Goal: Check status: Check status

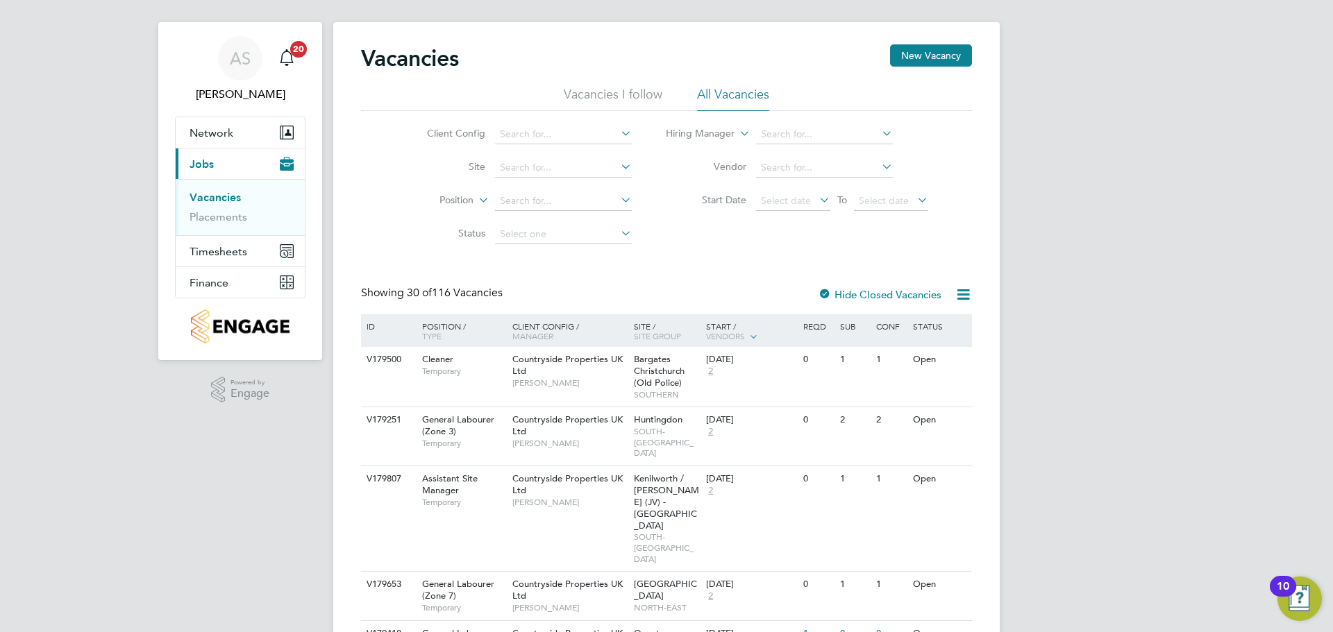
scroll to position [69, 0]
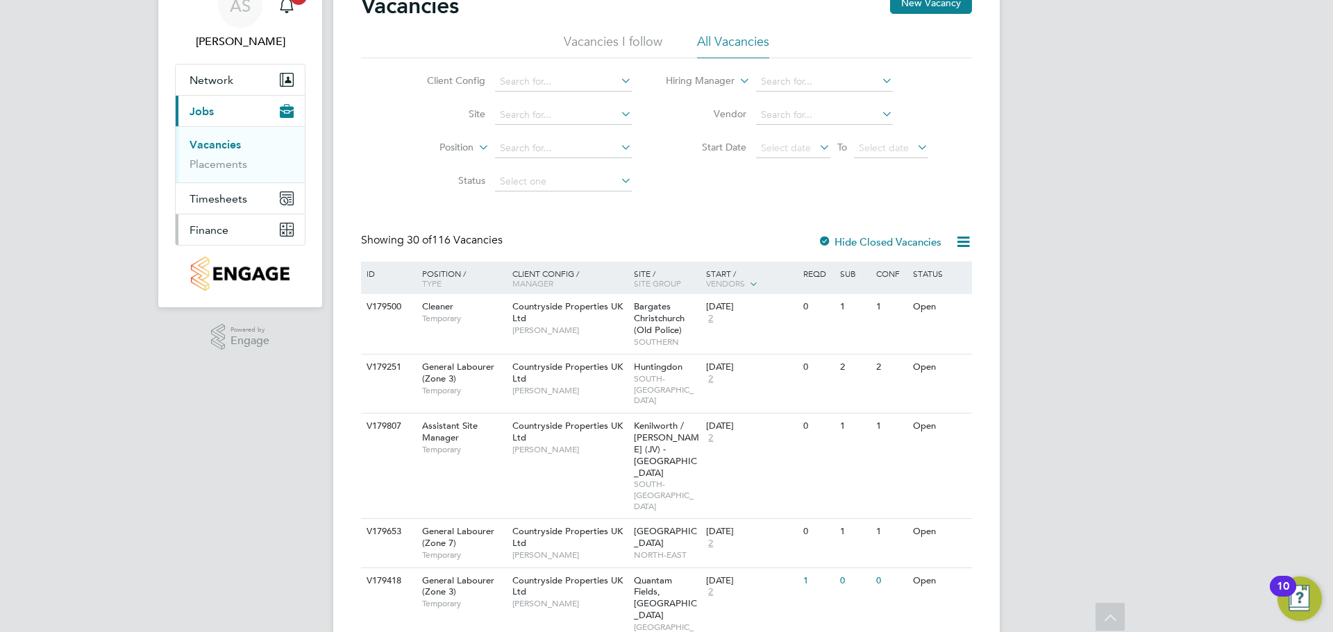
click at [252, 225] on button "Finance" at bounding box center [240, 229] width 129 height 31
click at [212, 230] on span "Finance" at bounding box center [208, 229] width 39 height 13
click at [238, 206] on link "Invoices & Credit Notes" at bounding box center [232, 214] width 87 height 27
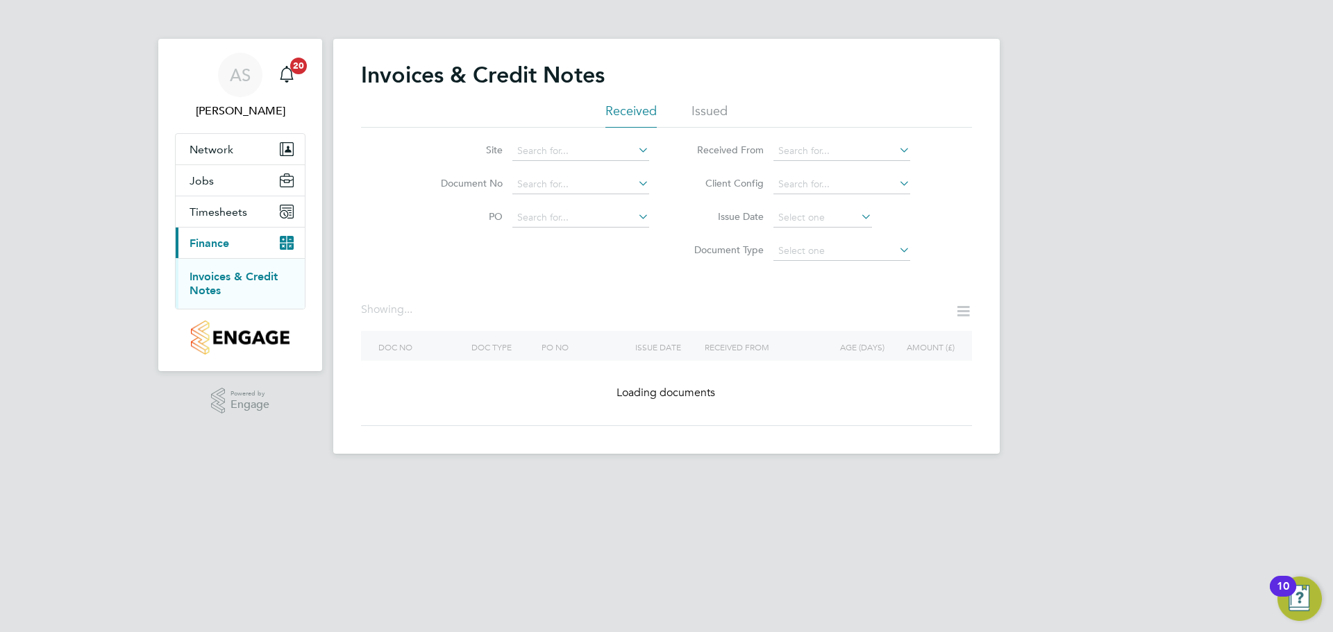
click at [719, 113] on li "Issued" at bounding box center [709, 115] width 36 height 25
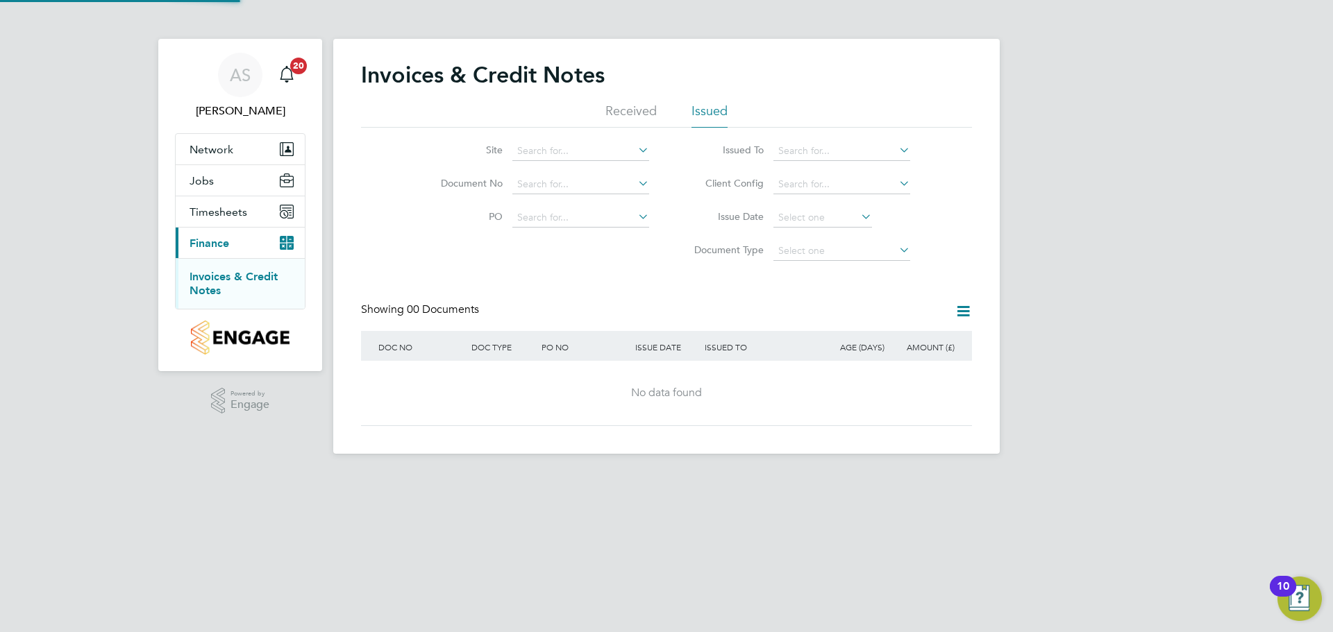
click at [629, 95] on div "Invoices & Credit Notes" at bounding box center [666, 82] width 611 height 42
click at [632, 110] on li "Received" at bounding box center [630, 115] width 51 height 25
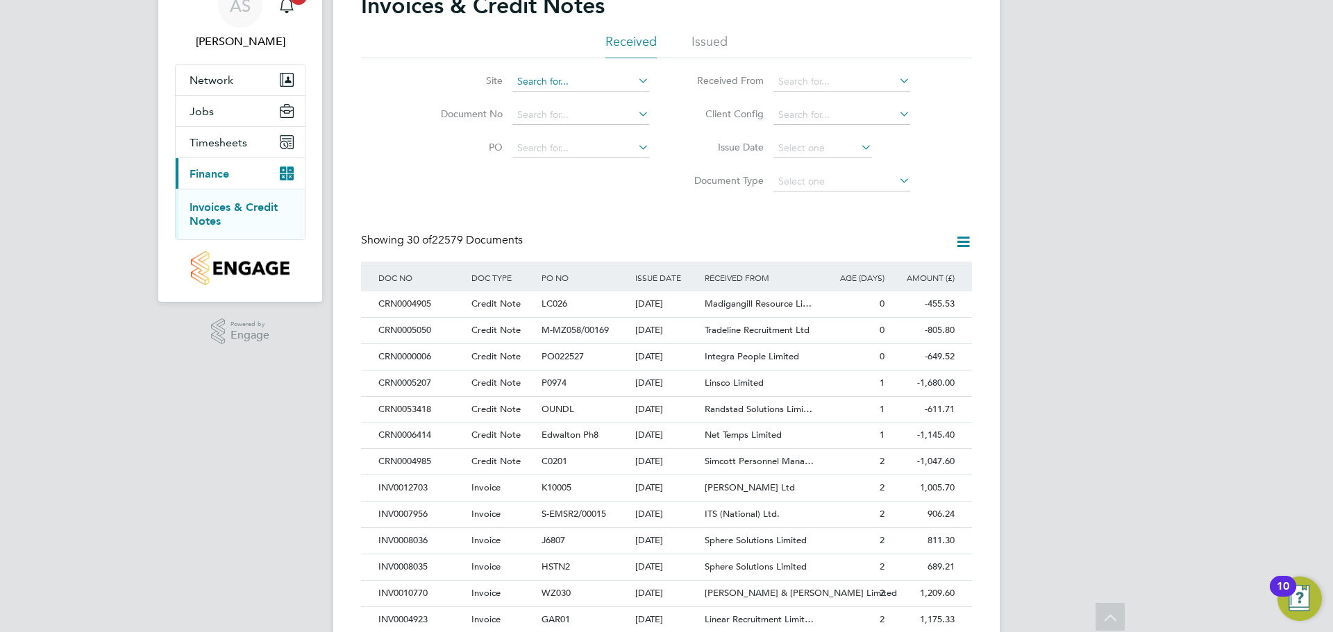
click at [596, 85] on input at bounding box center [580, 81] width 137 height 19
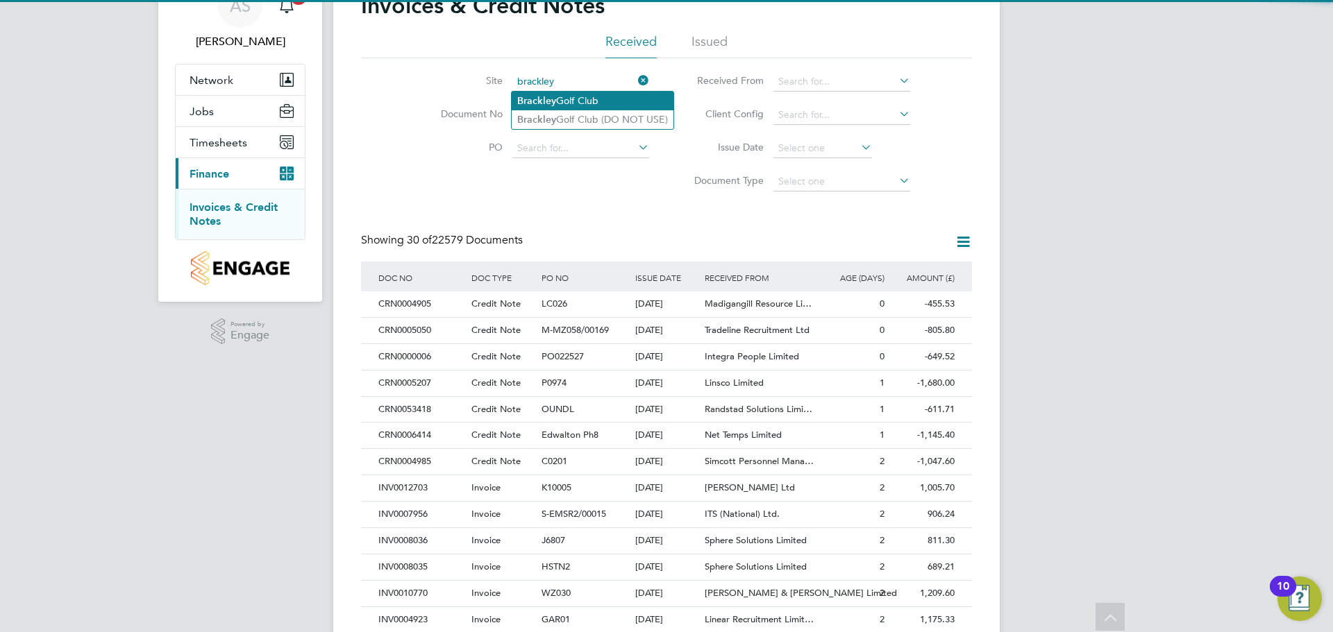
click at [595, 92] on li "Brackley Golf Club" at bounding box center [593, 101] width 162 height 19
type input "Brackley Golf Club"
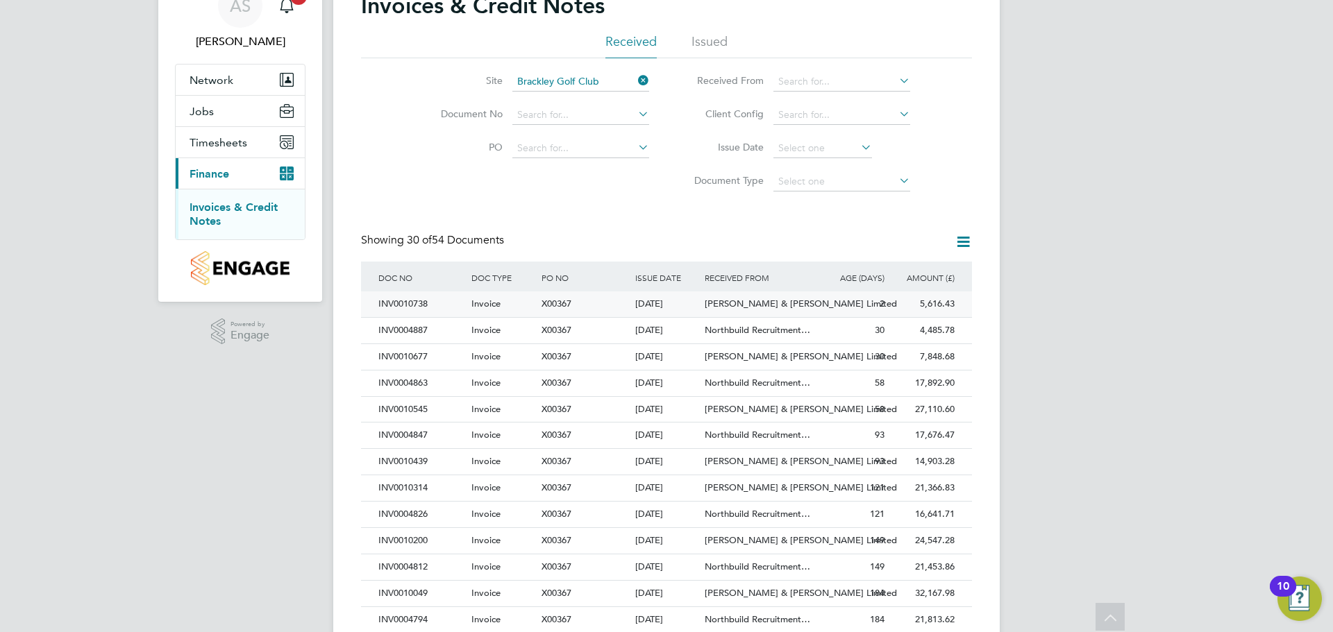
drag, startPoint x: 957, startPoint y: 303, endPoint x: 922, endPoint y: 304, distance: 34.7
click at [922, 304] on div "5,616.43 Unpaid" at bounding box center [923, 304] width 70 height 26
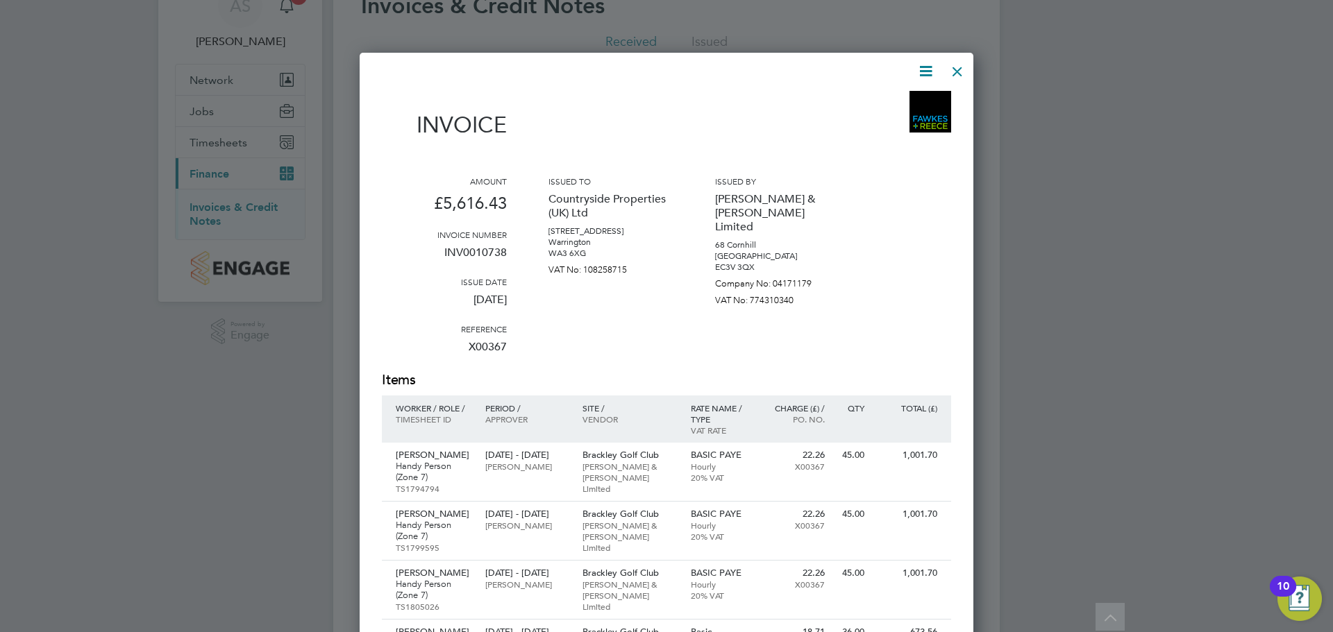
click at [962, 68] on div at bounding box center [957, 68] width 25 height 25
